Goal: Information Seeking & Learning: Learn about a topic

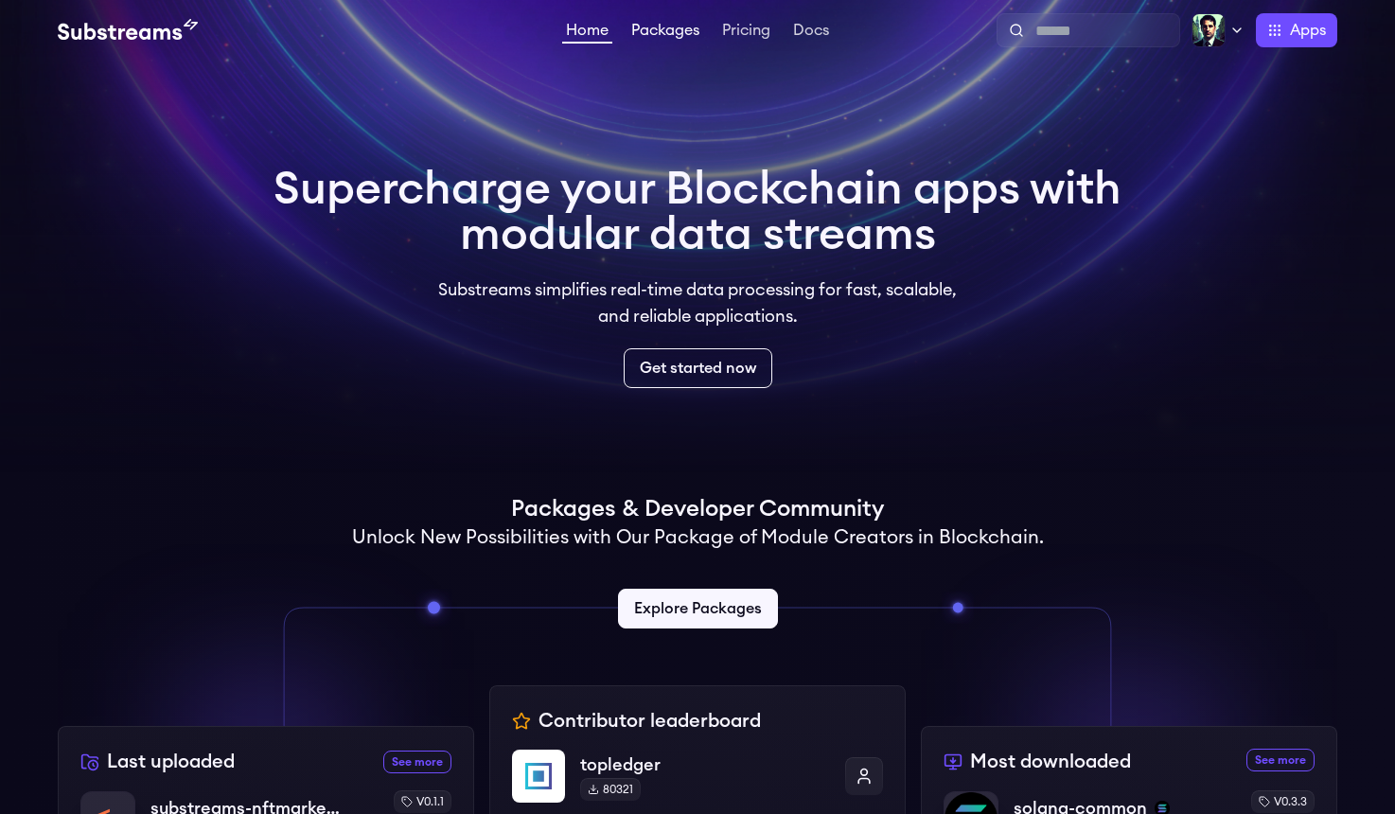
click at [661, 32] on link "Packages" at bounding box center [666, 32] width 76 height 19
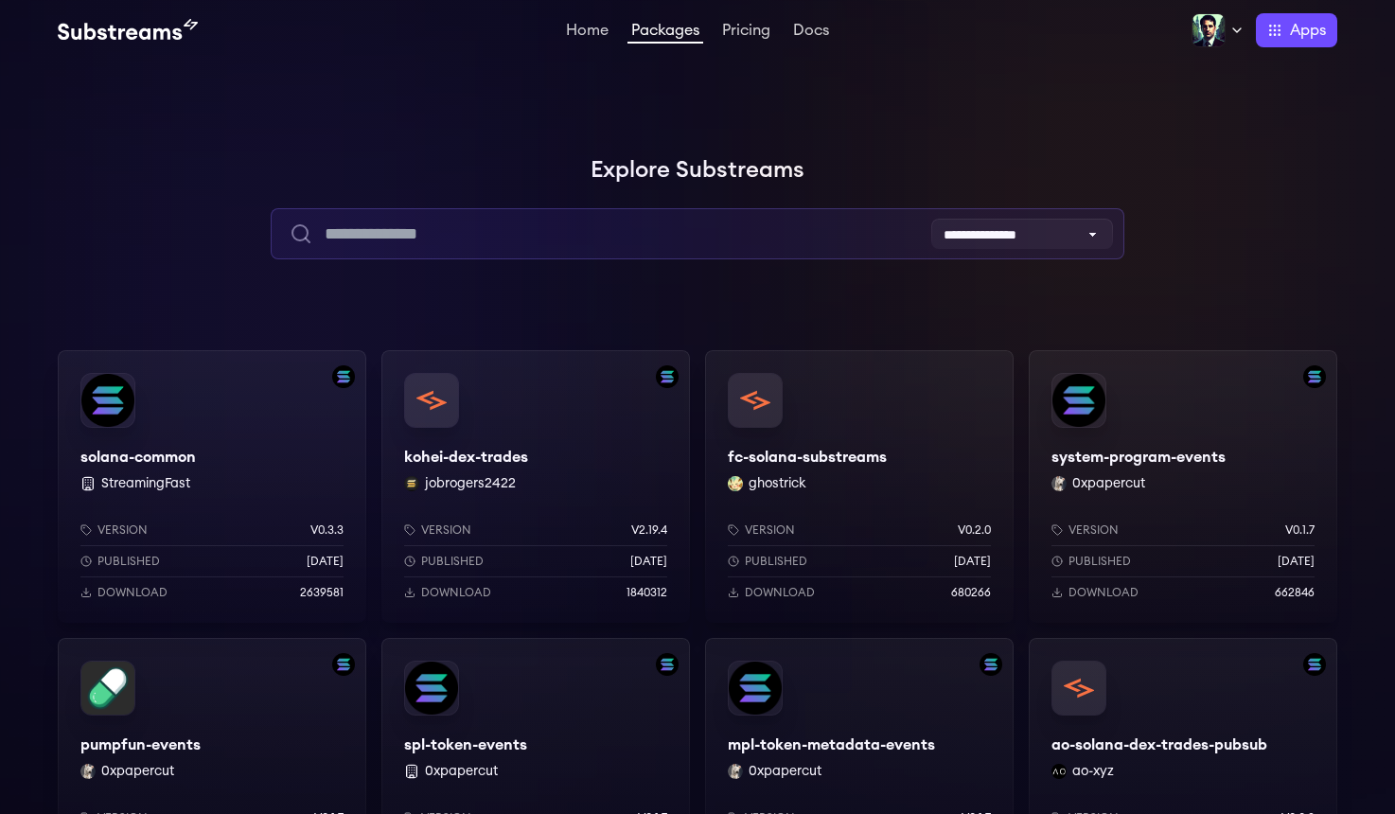
click at [410, 235] on input "text" at bounding box center [697, 233] width 853 height 51
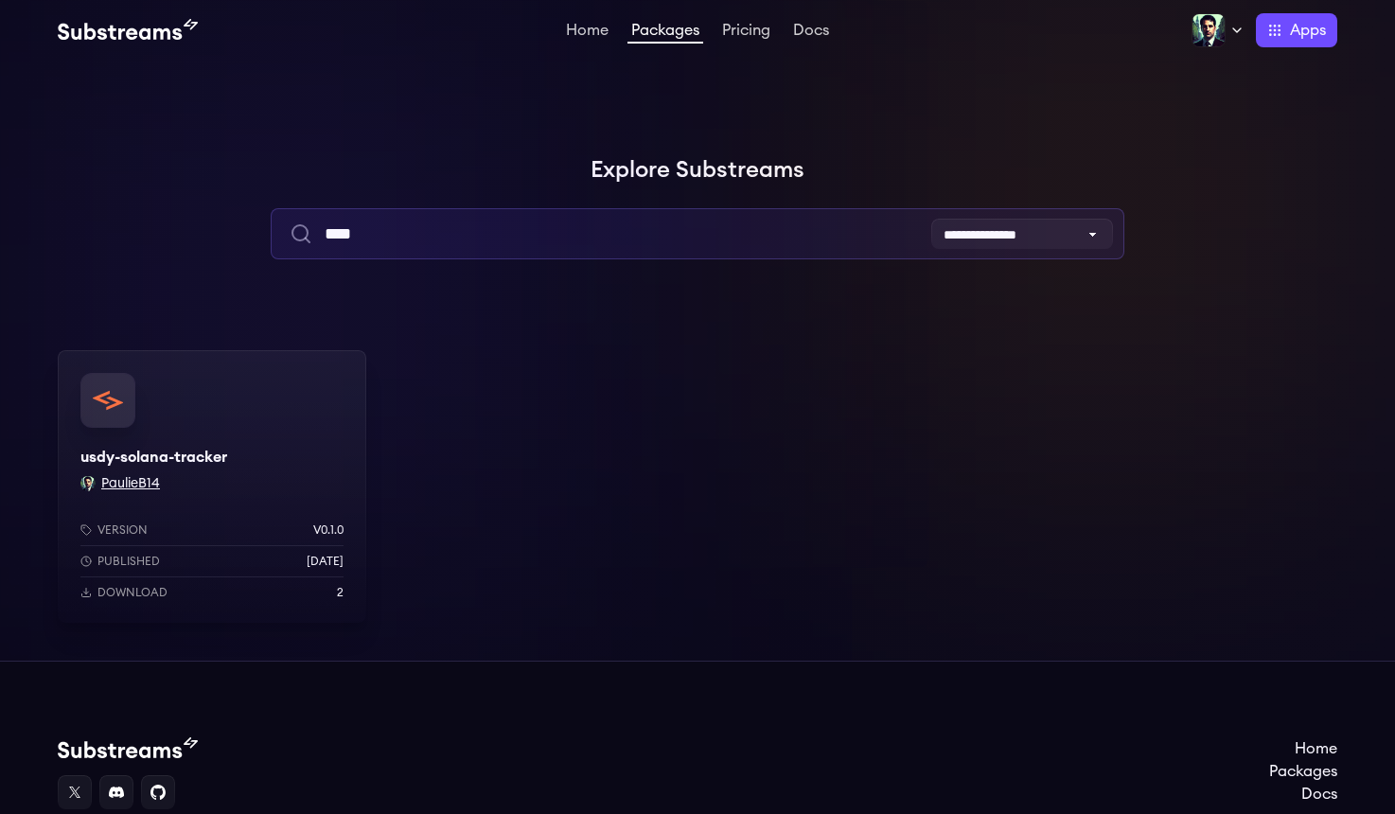
type input "****"
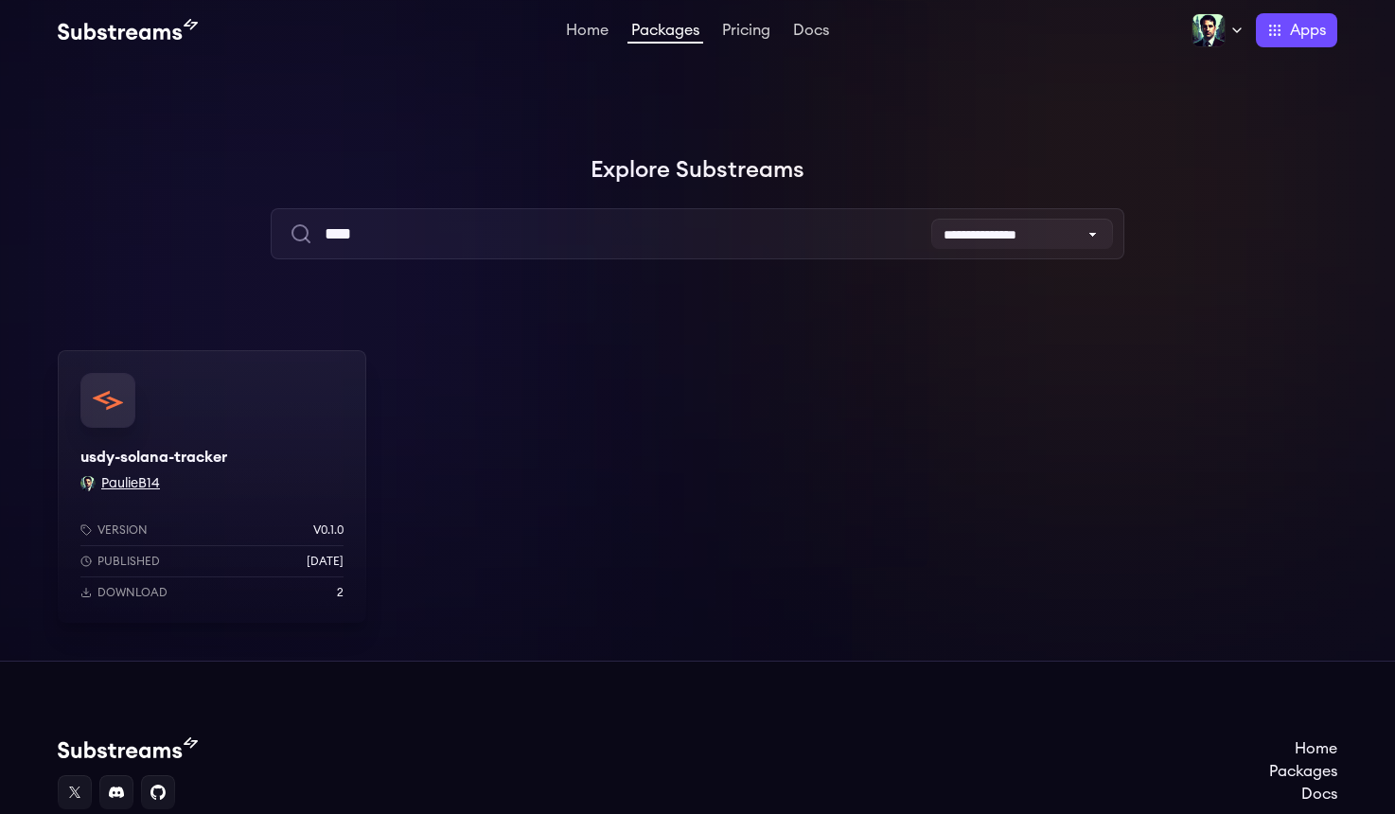
click at [134, 483] on button "PaulieB14" at bounding box center [130, 483] width 59 height 19
click at [129, 484] on button "PaulieB14" at bounding box center [130, 483] width 59 height 19
click at [241, 387] on div "usdy-solana-tracker PaulieB14 Version v0.1.0 Published [DATE] Download 2" at bounding box center [212, 486] width 309 height 273
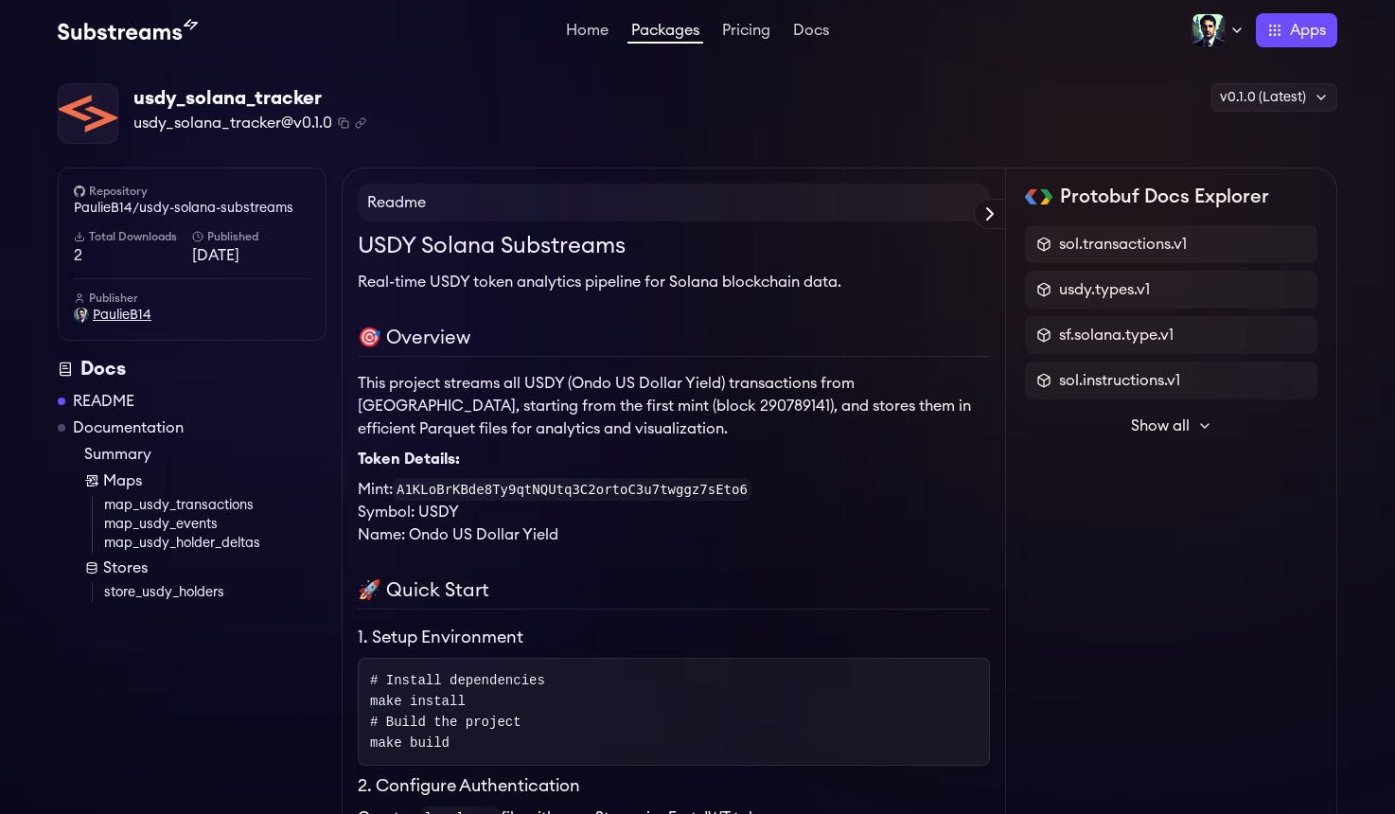
click at [124, 318] on span "PaulieB14" at bounding box center [122, 315] width 59 height 19
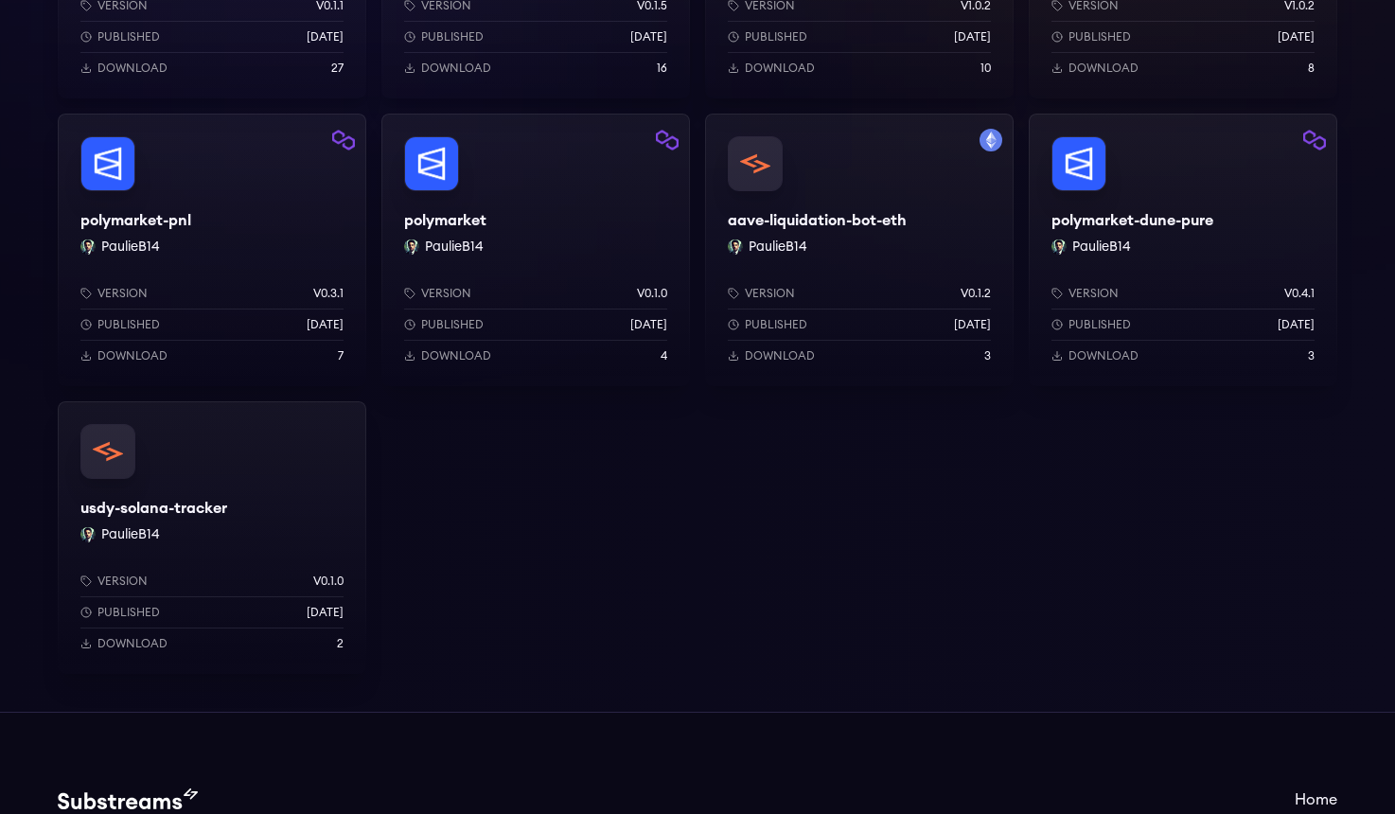
scroll to position [157, 0]
